Goal: Transaction & Acquisition: Purchase product/service

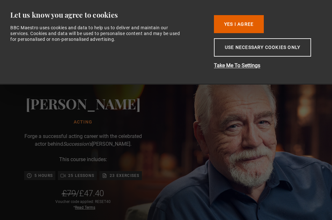
click at [257, 26] on button "Yes I Agree" at bounding box center [239, 24] width 50 height 18
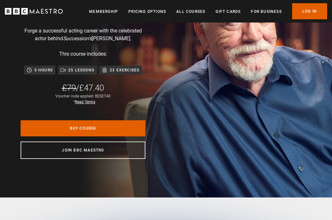
scroll to position [112, 0]
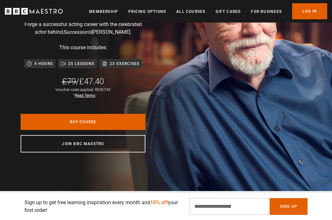
click at [120, 120] on link "Buy Course" at bounding box center [83, 122] width 125 height 16
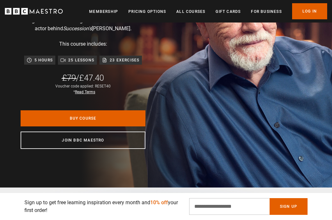
scroll to position [116, 0]
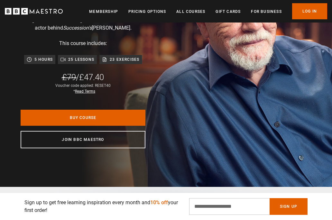
click at [254, 4] on ul "Membership Pricing Options All Courses Gift Cards For business Already have an …" at bounding box center [208, 11] width 238 height 16
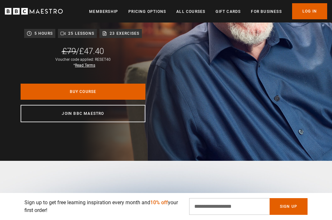
scroll to position [0, 170]
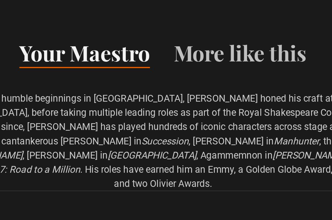
scroll to position [0, 341]
